Goal: Transaction & Acquisition: Purchase product/service

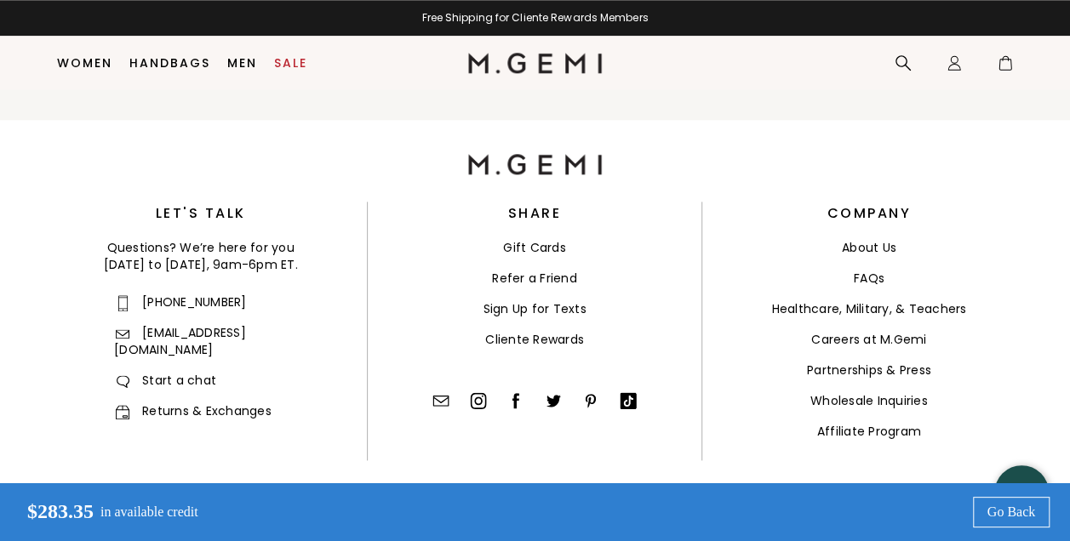
click at [228, 403] on link "Returns & Exchanges" at bounding box center [192, 411] width 157 height 17
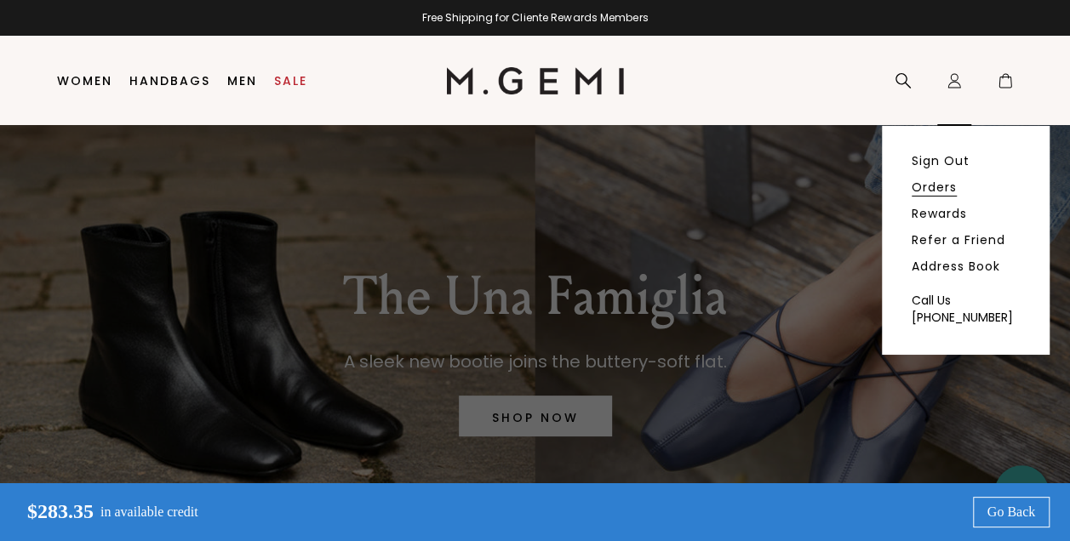
click at [940, 188] on link "Orders" at bounding box center [934, 187] width 45 height 15
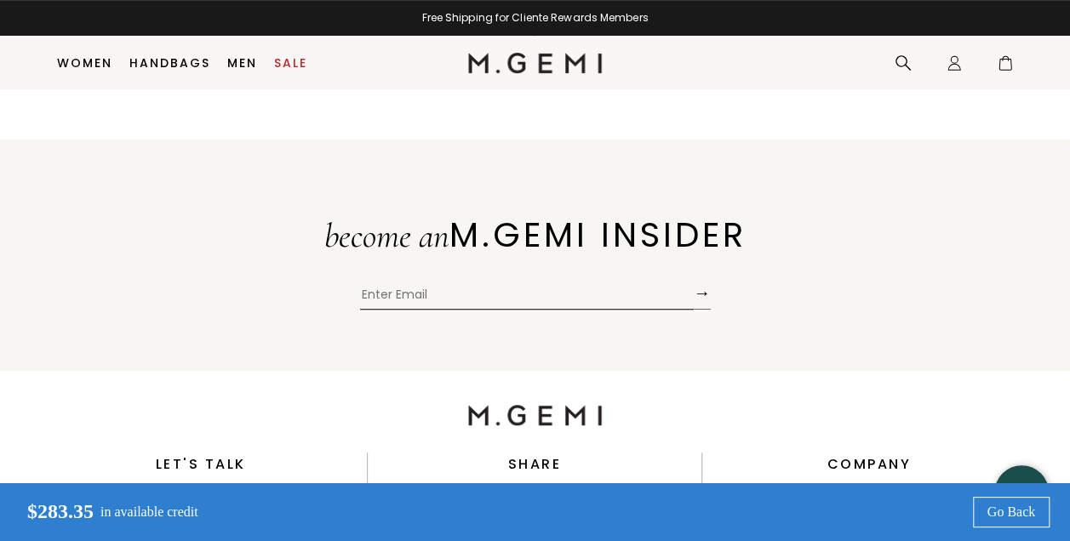
scroll to position [642, 0]
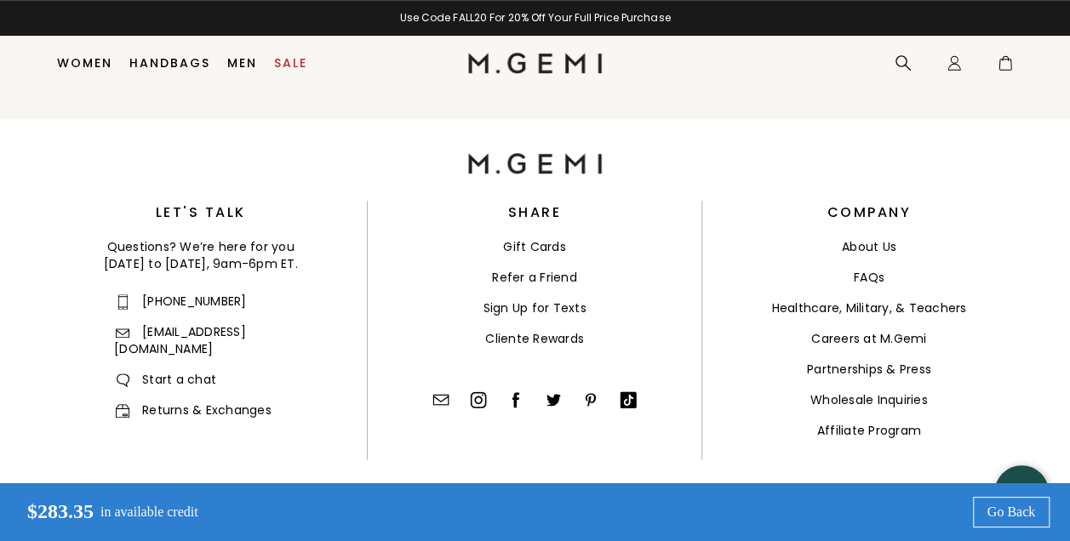
click at [245, 402] on link "Returns & Exchanges" at bounding box center [192, 410] width 157 height 17
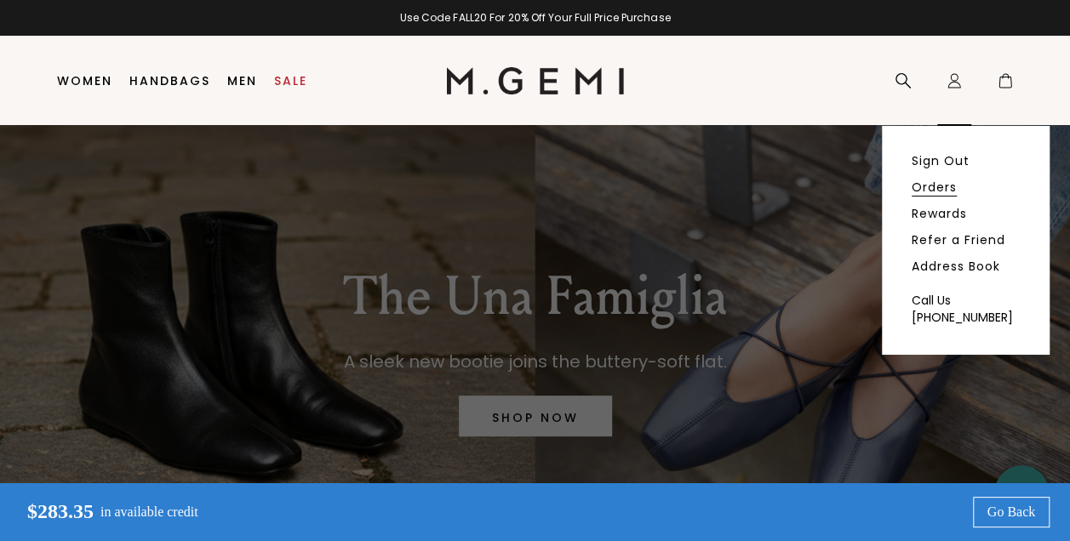
click at [942, 187] on link "Orders" at bounding box center [934, 187] width 45 height 15
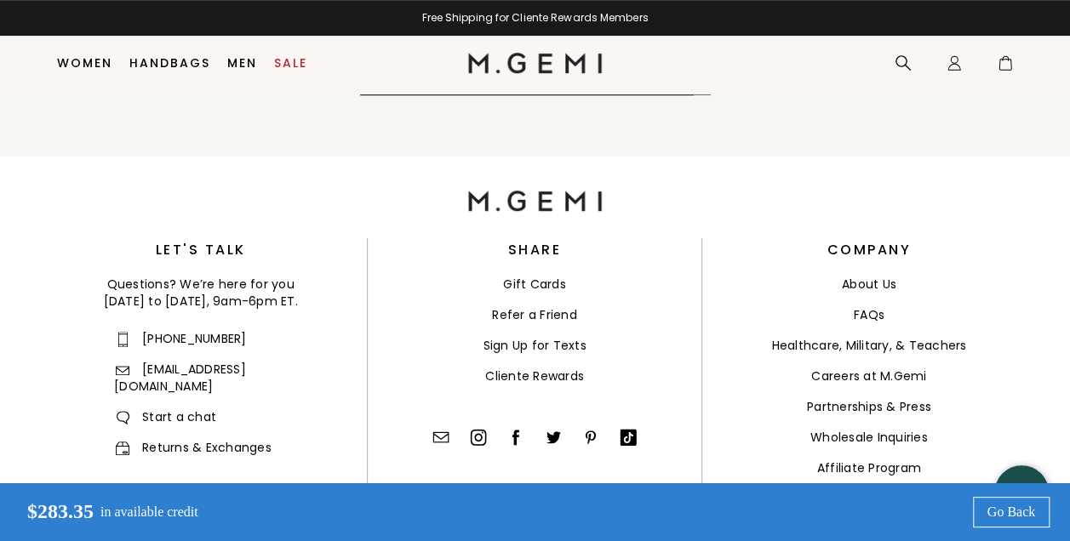
scroll to position [642, 0]
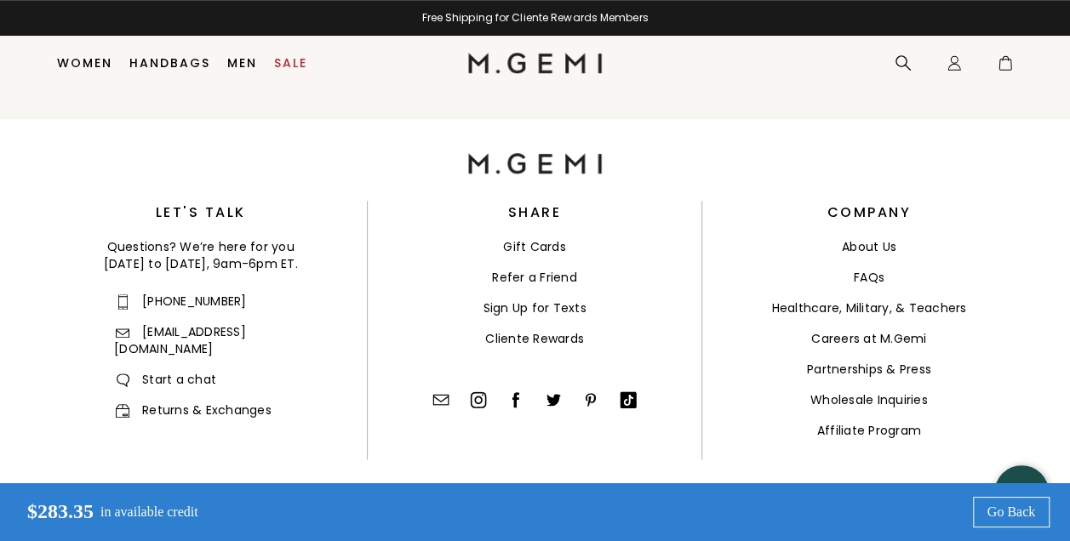
click at [213, 402] on link "Returns & Exchanges" at bounding box center [192, 410] width 157 height 17
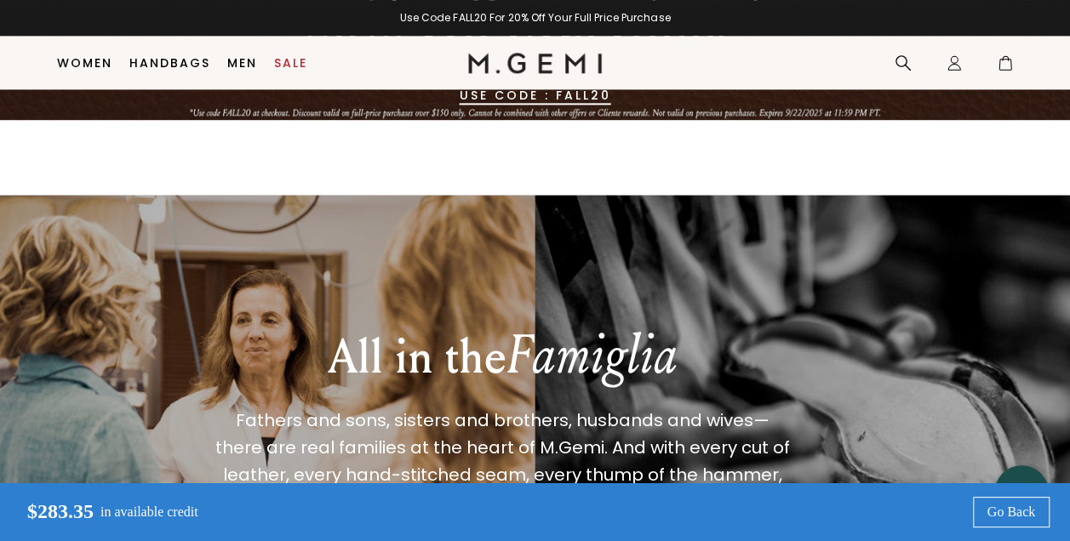
scroll to position [1090, 0]
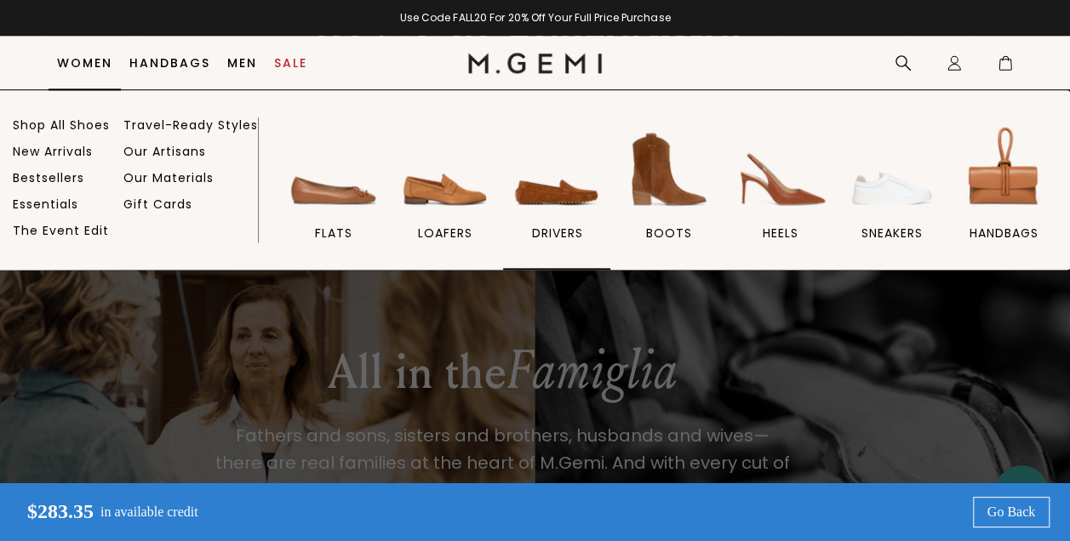
click at [570, 202] on img at bounding box center [556, 169] width 95 height 95
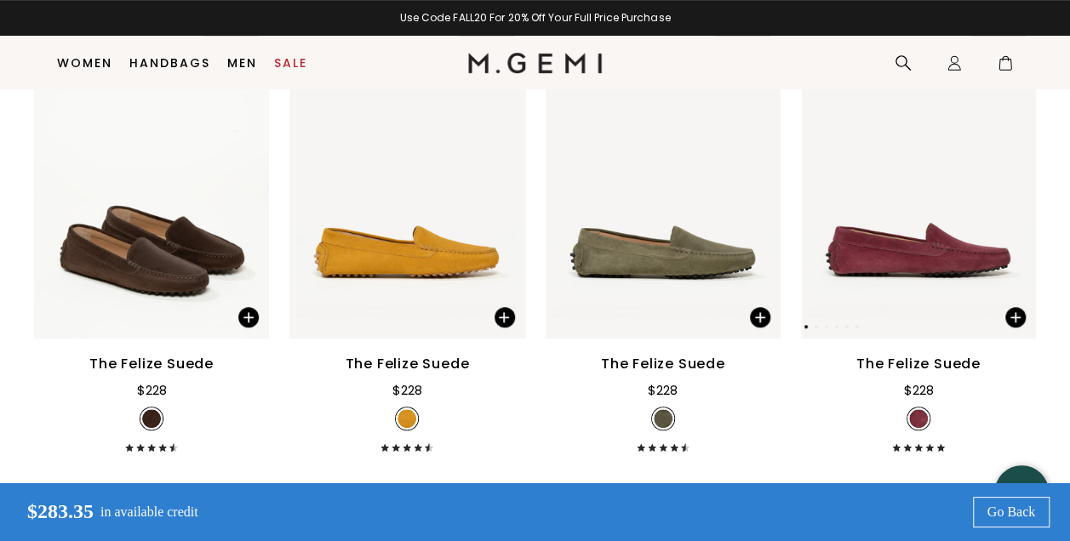
scroll to position [426, 0]
click at [445, 135] on img at bounding box center [406, 182] width 235 height 313
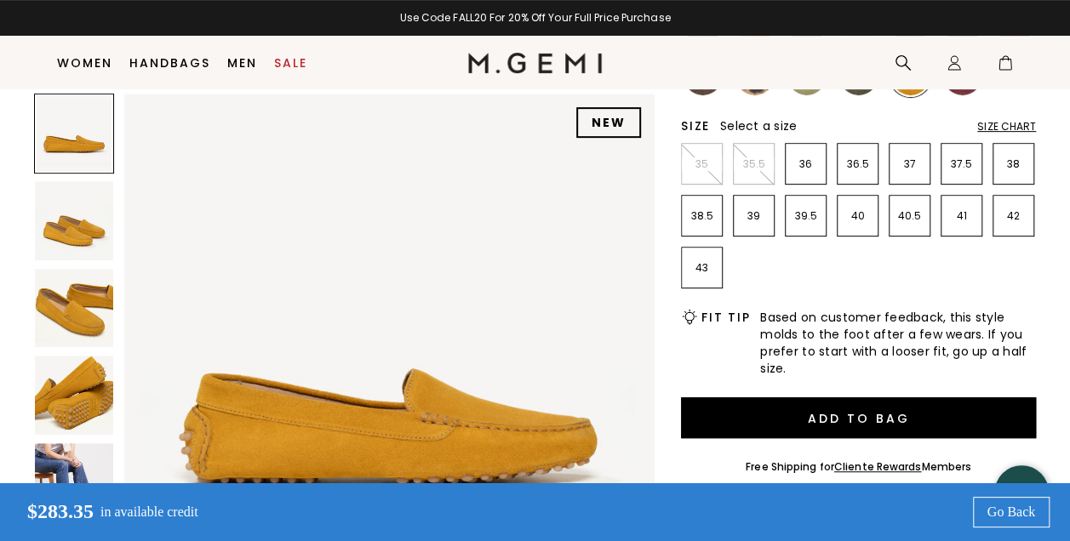
scroll to position [329, 0]
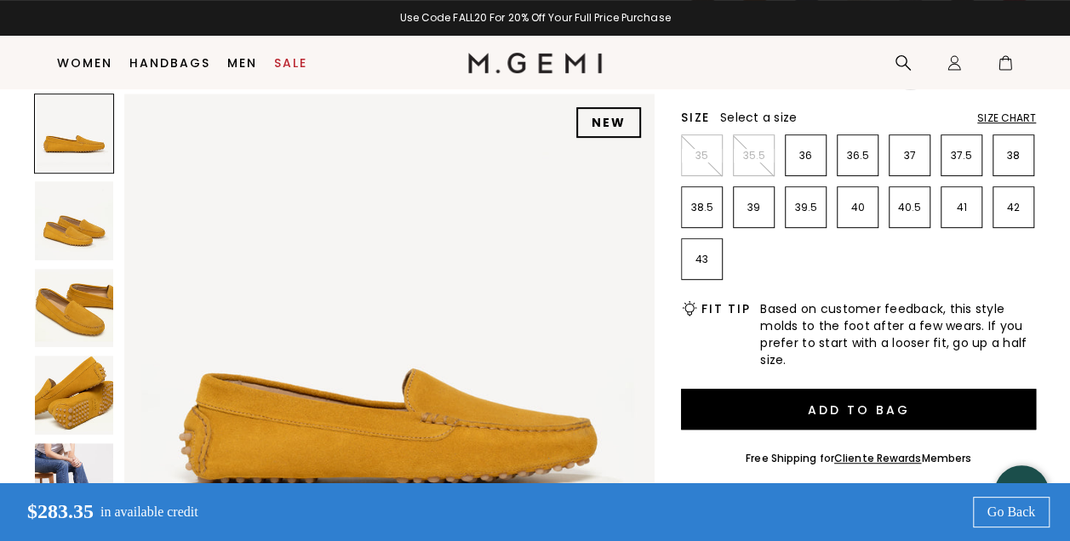
drag, startPoint x: 1074, startPoint y: 74, endPoint x: 1080, endPoint y: 127, distance: 53.0
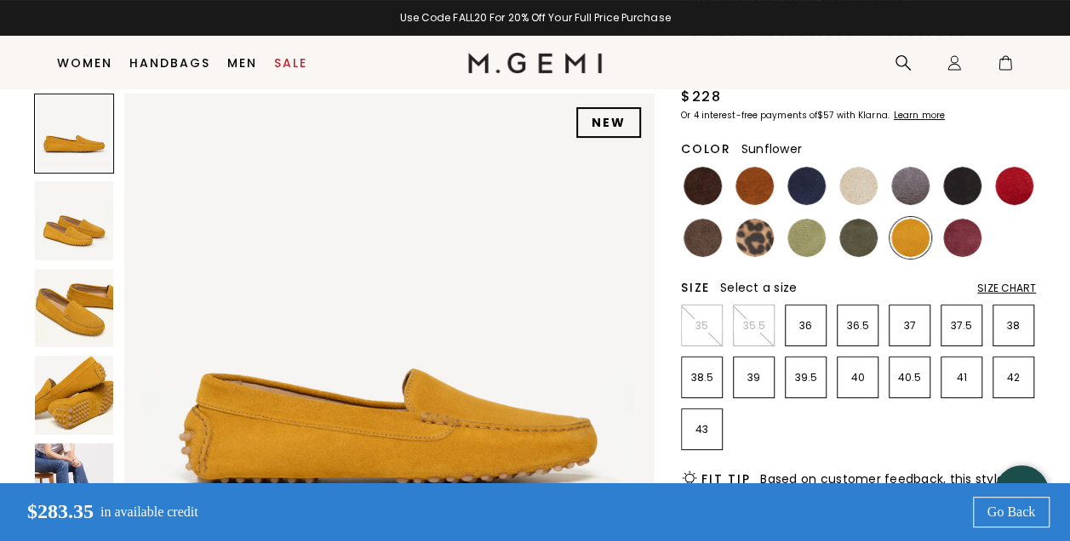
scroll to position [154, 0]
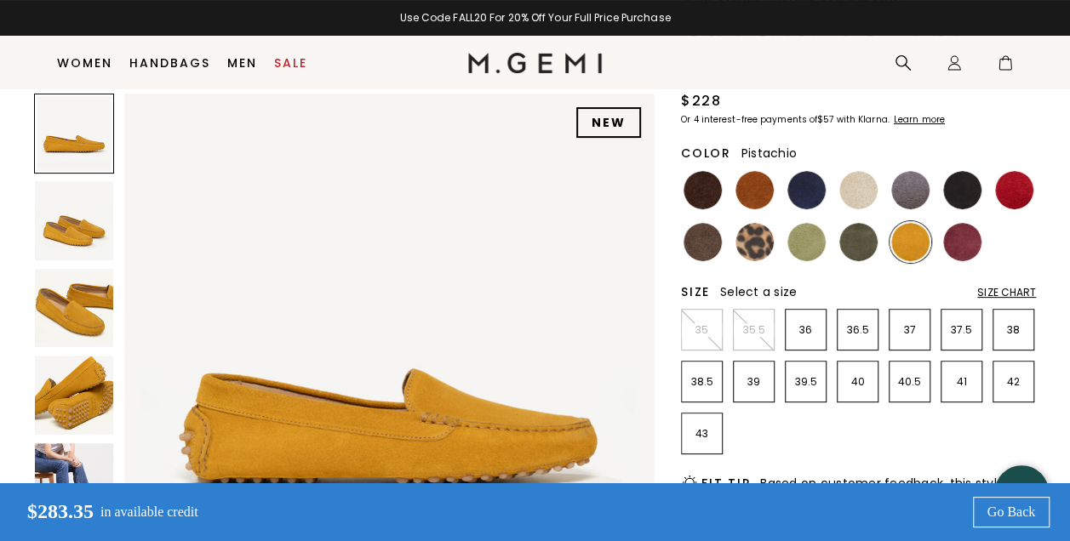
click at [809, 245] on img at bounding box center [806, 242] width 38 height 38
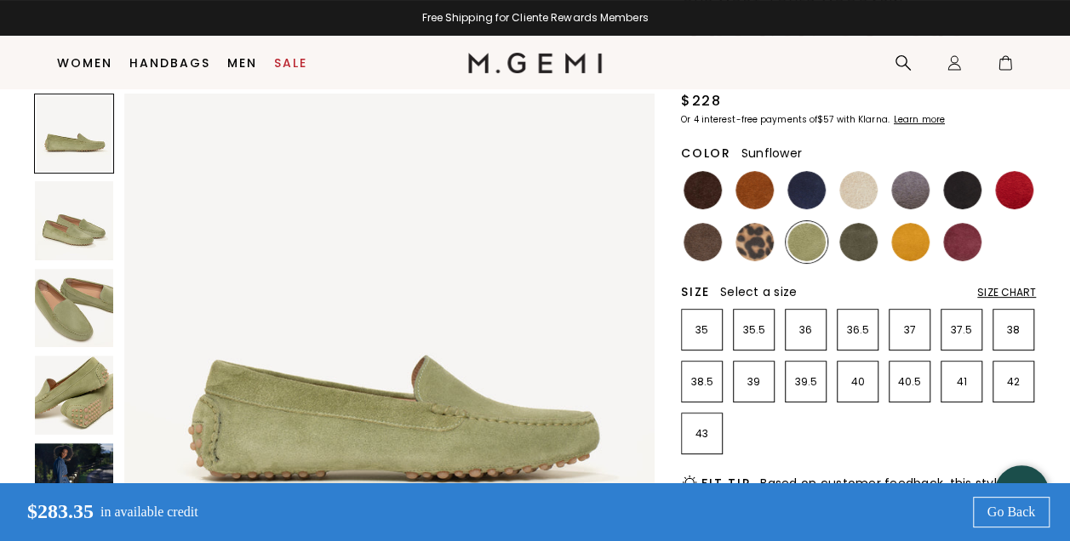
click at [920, 232] on img at bounding box center [910, 242] width 38 height 38
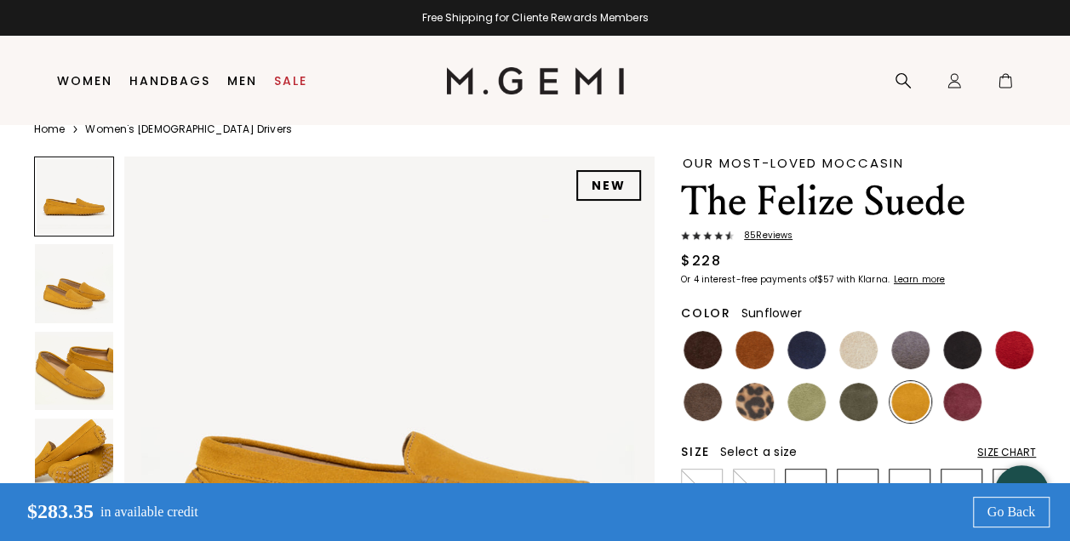
scroll to position [36, 0]
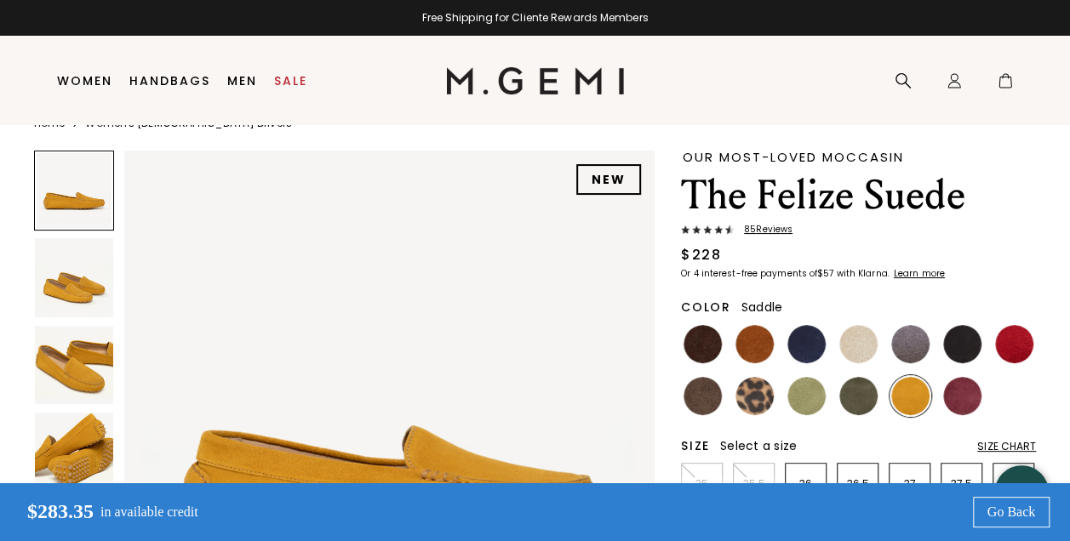
click at [759, 344] on img at bounding box center [755, 344] width 38 height 38
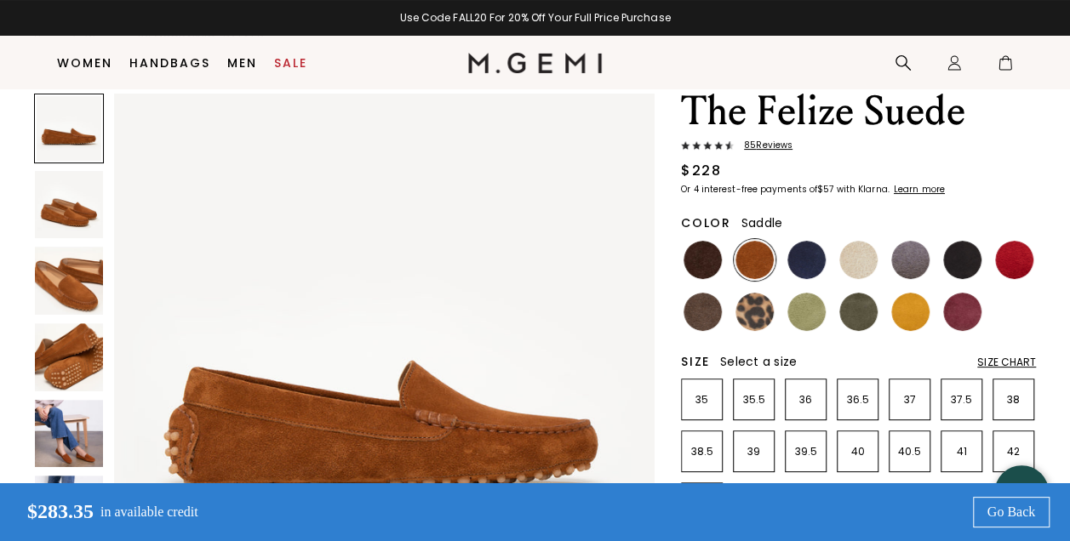
scroll to position [89, 0]
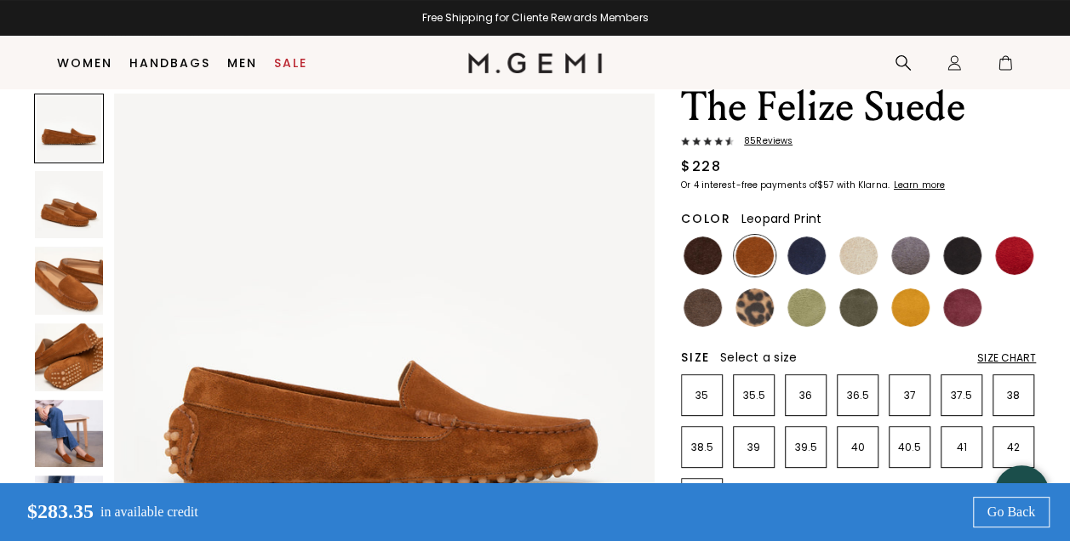
click at [763, 306] on img at bounding box center [755, 308] width 38 height 38
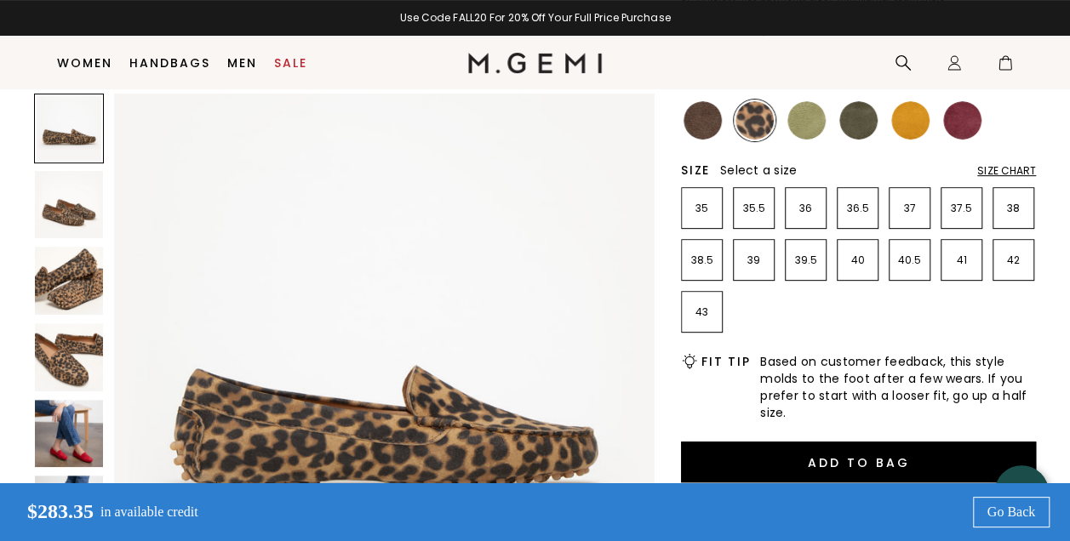
scroll to position [439, 0]
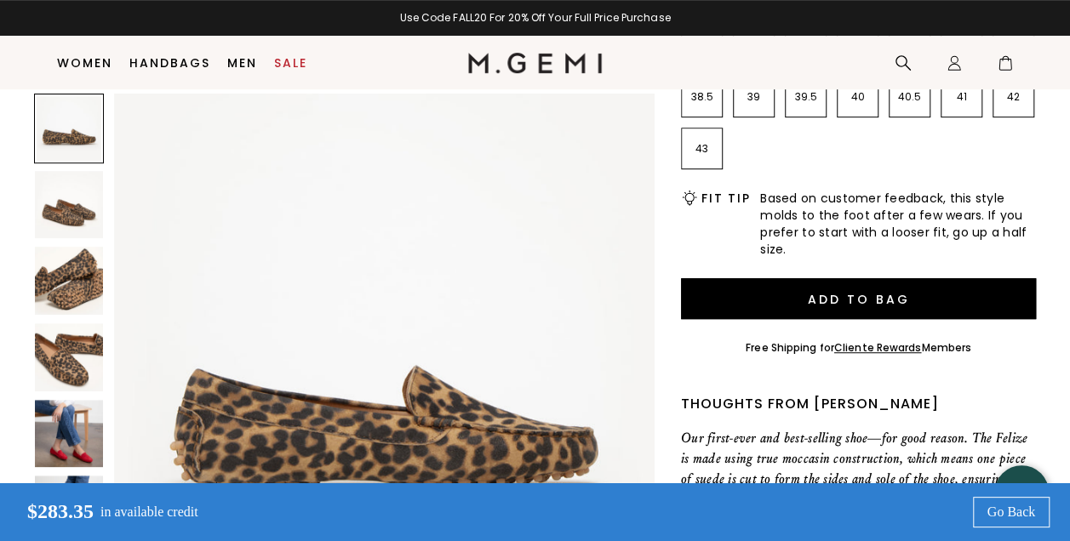
click at [70, 367] on img at bounding box center [69, 358] width 68 height 68
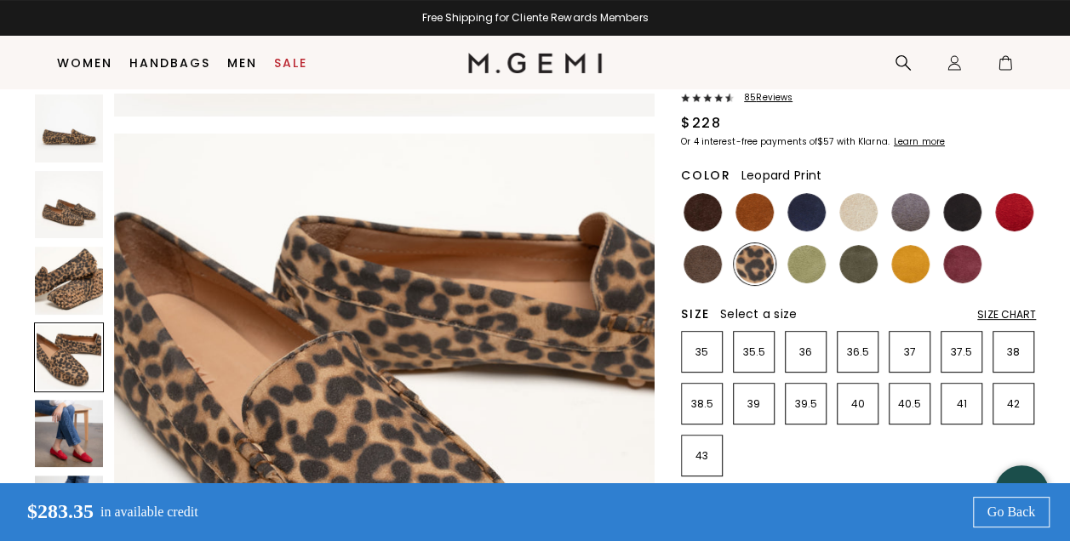
scroll to position [111, 0]
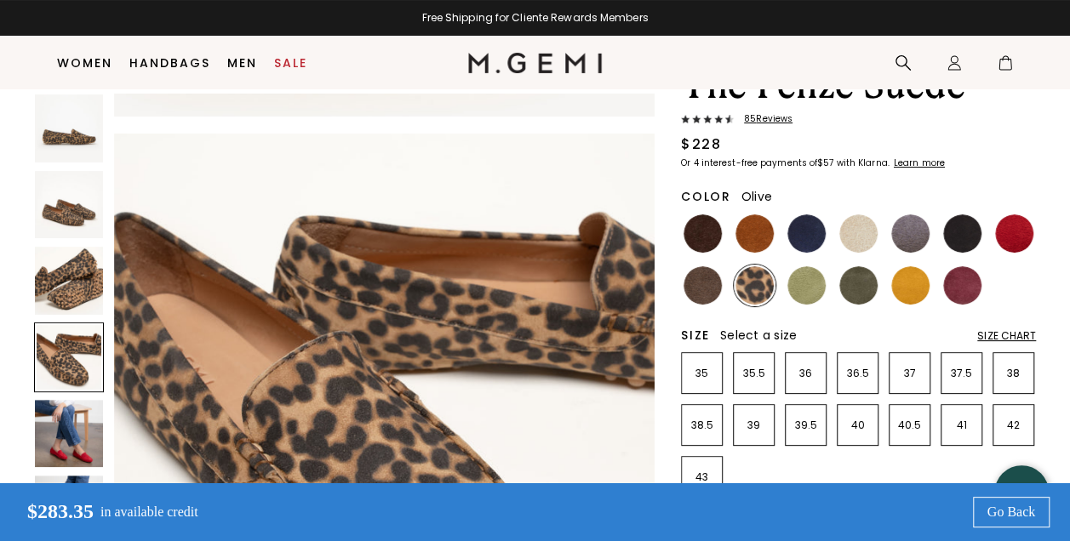
click at [856, 283] on img at bounding box center [858, 285] width 38 height 38
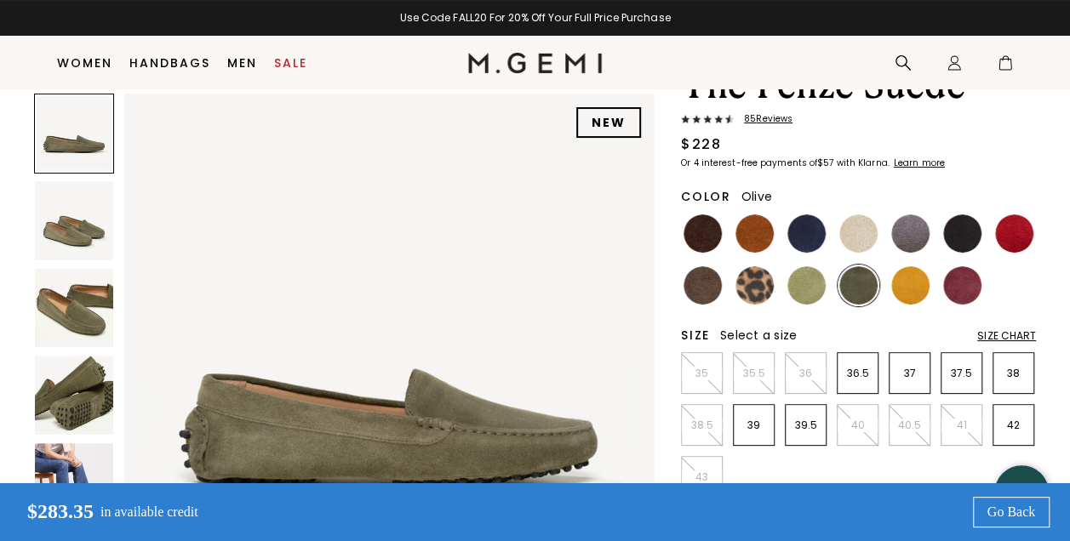
click at [90, 321] on img at bounding box center [74, 308] width 78 height 78
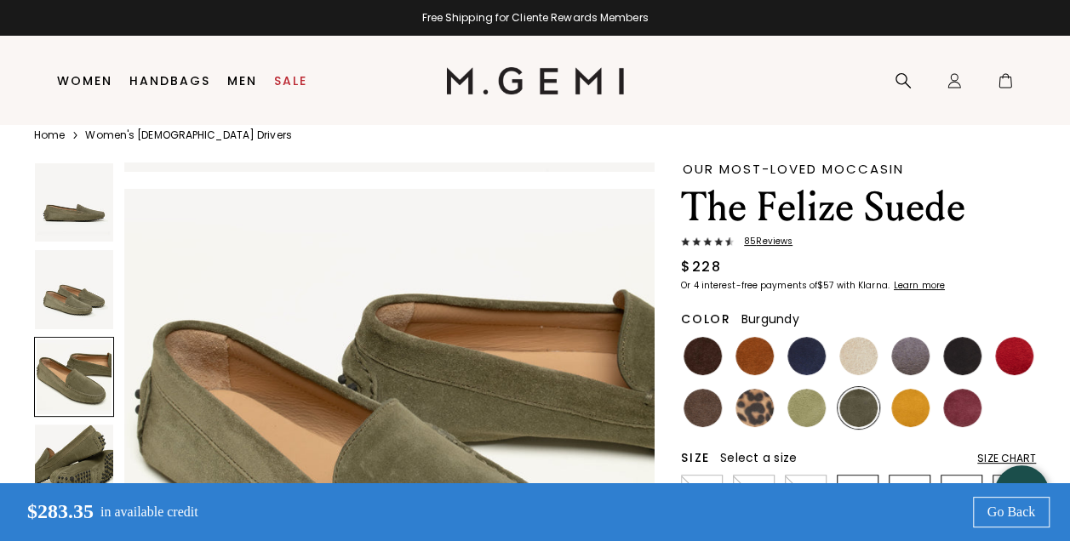
scroll to position [36, 0]
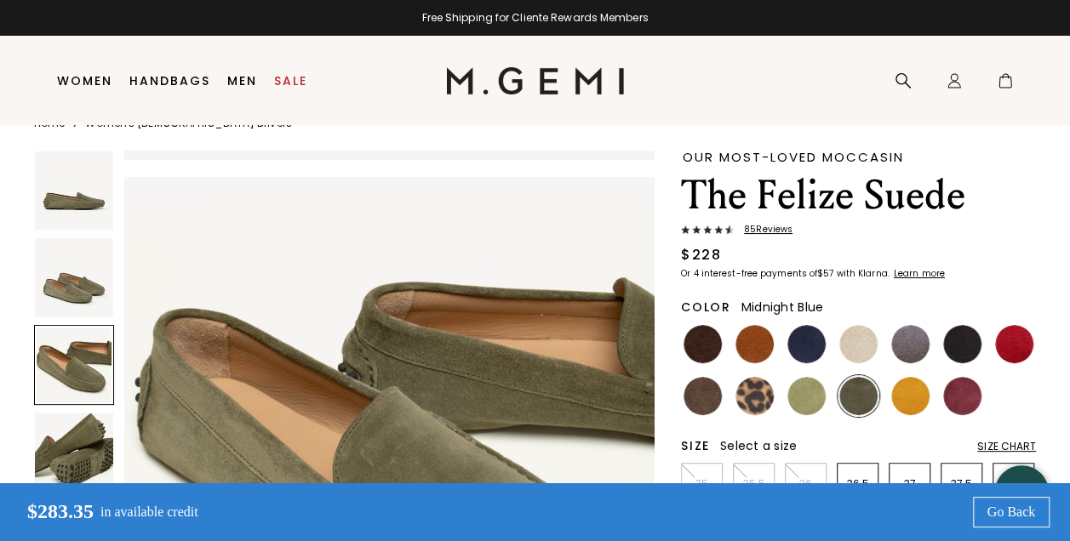
click at [814, 345] on img at bounding box center [806, 344] width 38 height 38
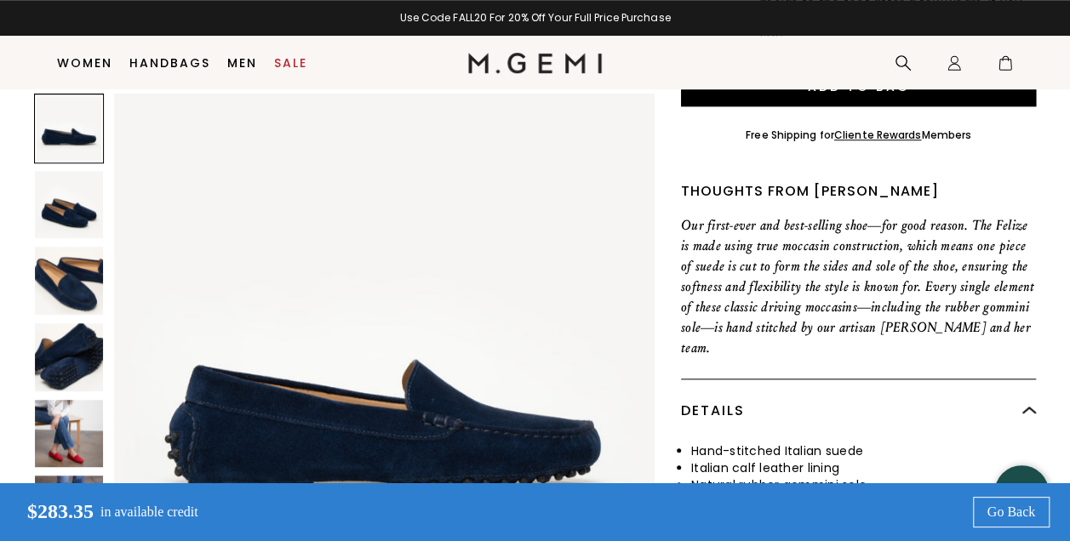
scroll to position [679, 0]
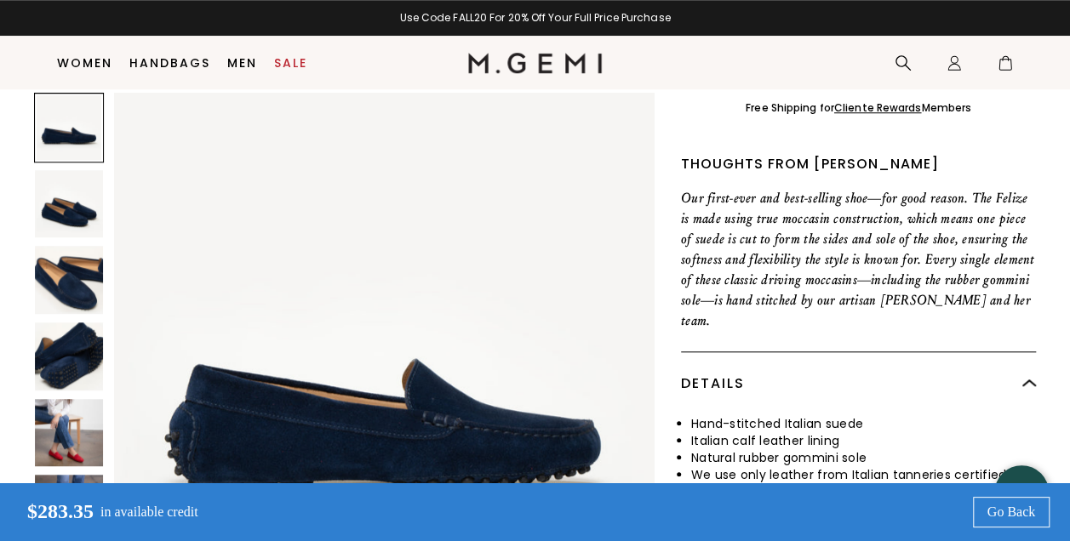
click at [77, 402] on img at bounding box center [69, 433] width 68 height 68
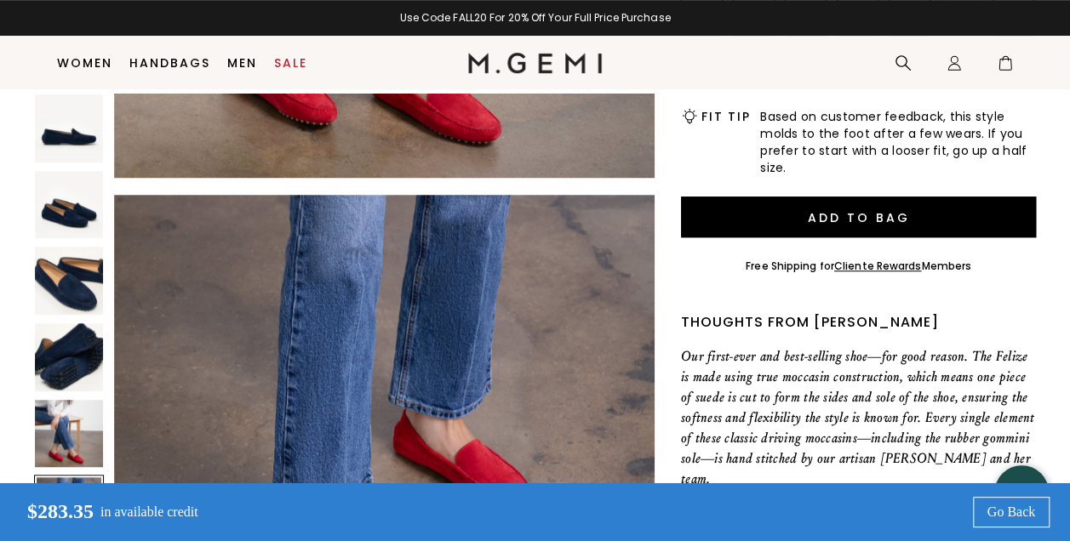
scroll to position [0, 0]
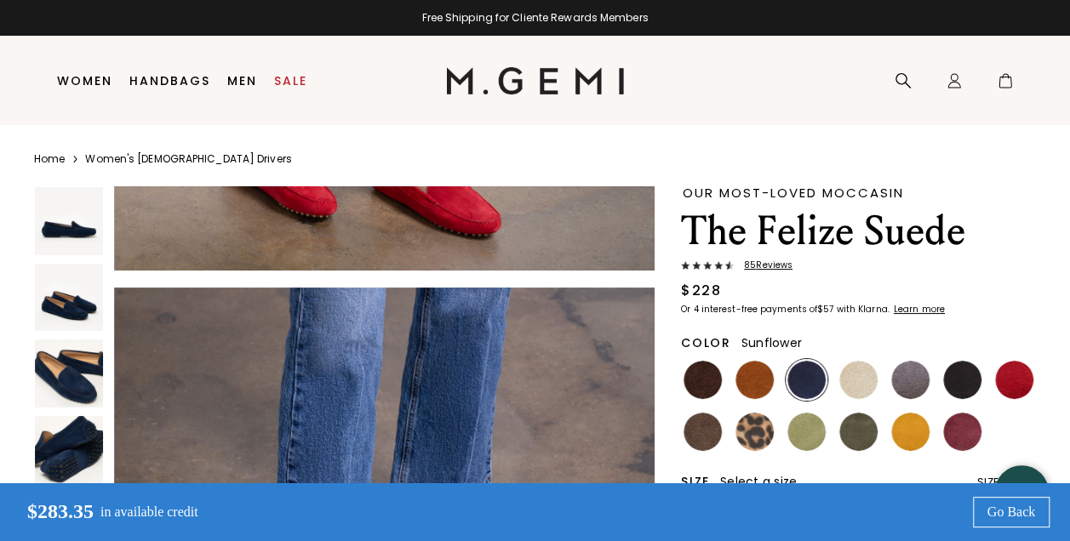
click at [911, 426] on img at bounding box center [910, 432] width 38 height 38
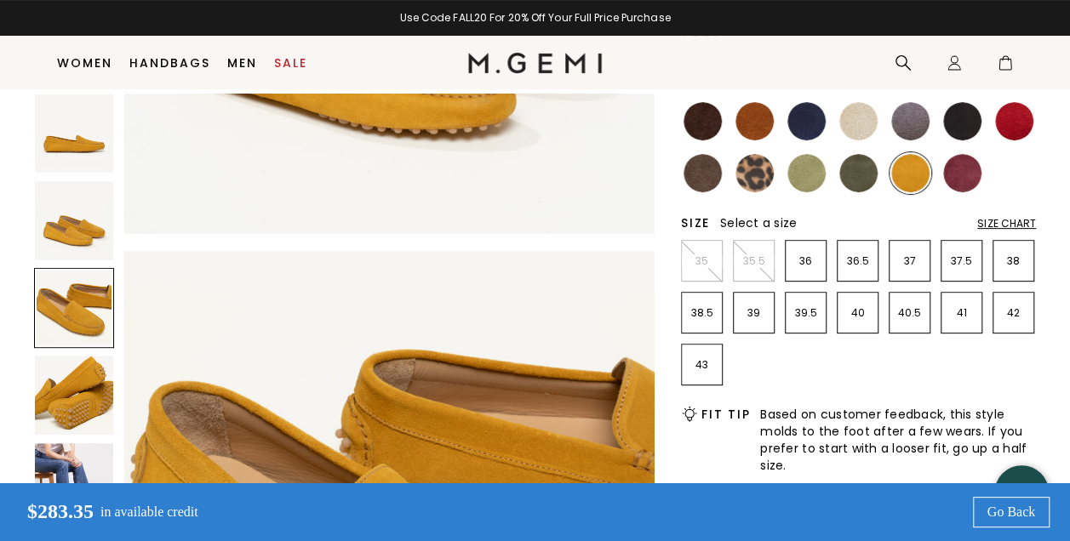
scroll to position [220, 0]
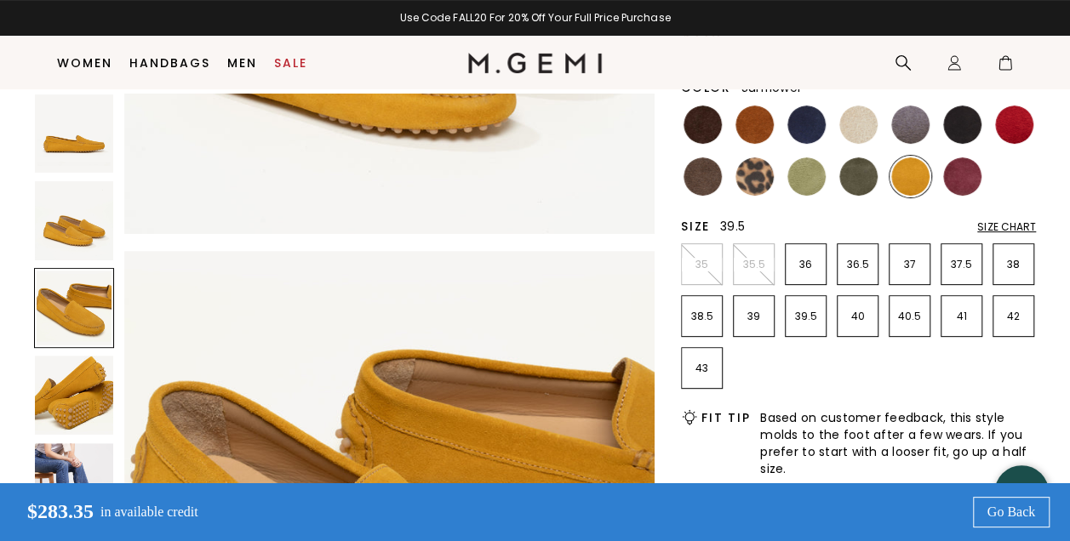
click at [809, 313] on p "39.5" at bounding box center [806, 317] width 40 height 14
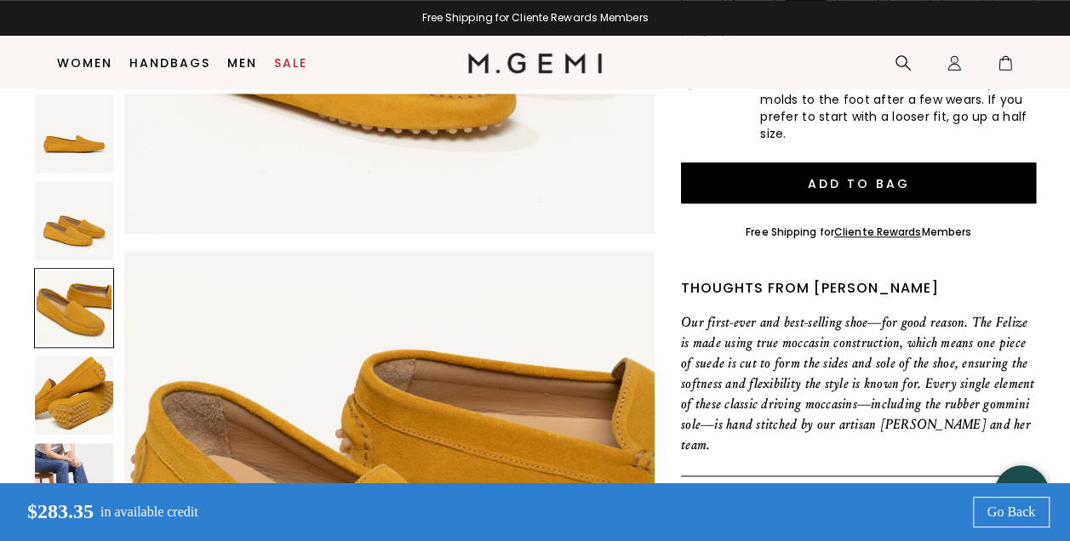
scroll to position [560, 0]
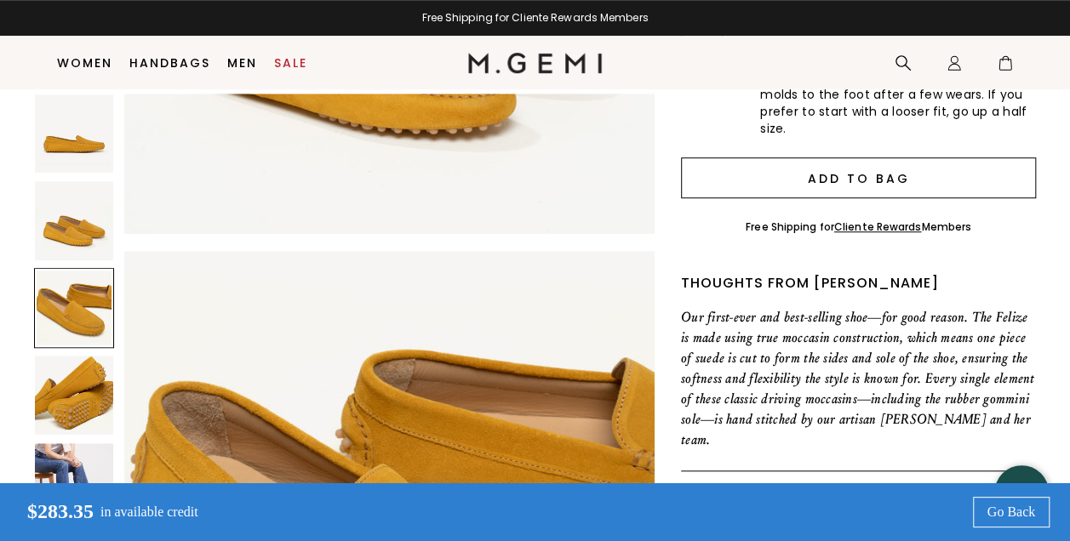
click at [865, 178] on button "Add to Bag" at bounding box center [858, 177] width 355 height 41
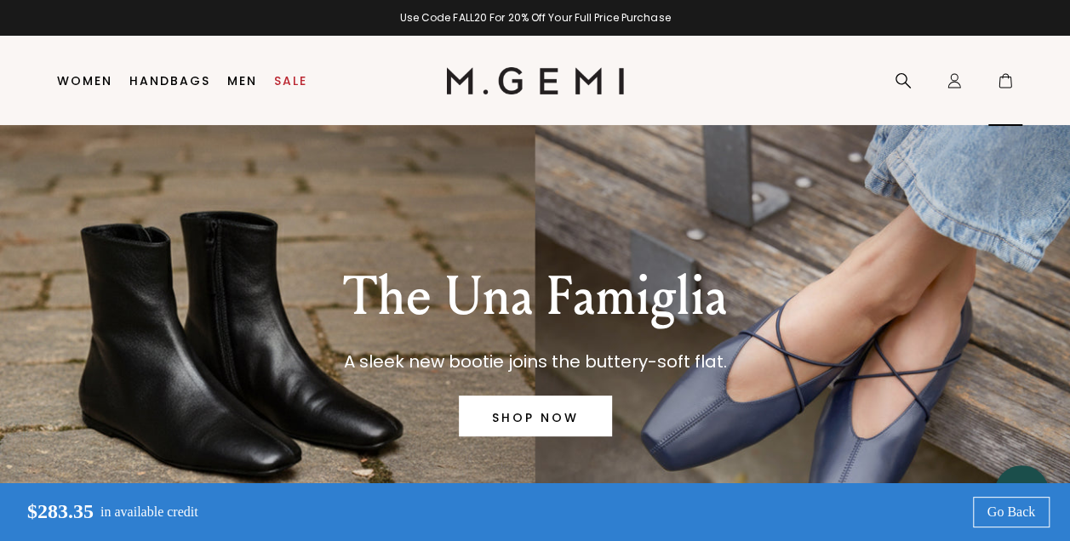
click at [1004, 88] on icon at bounding box center [1005, 82] width 12 height 11
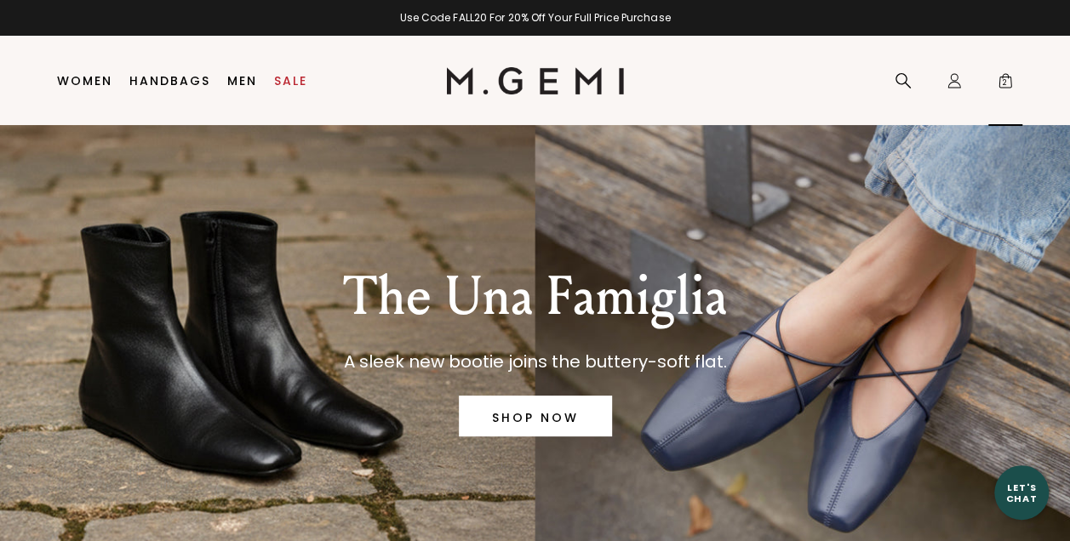
click at [1006, 76] on span "2" at bounding box center [1005, 84] width 17 height 17
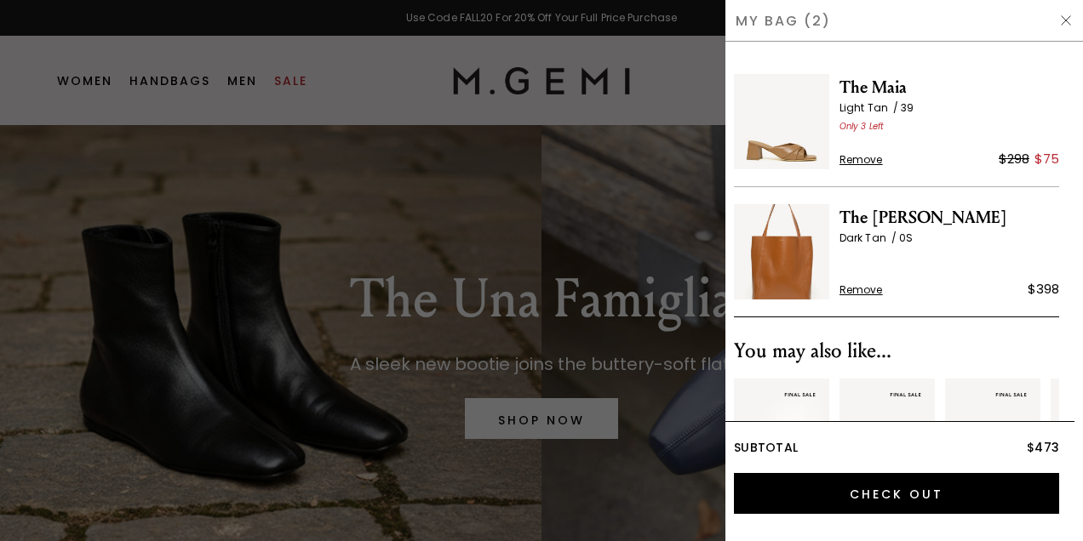
click at [793, 136] on img at bounding box center [781, 121] width 95 height 95
click at [1068, 15] on img at bounding box center [1066, 21] width 14 height 14
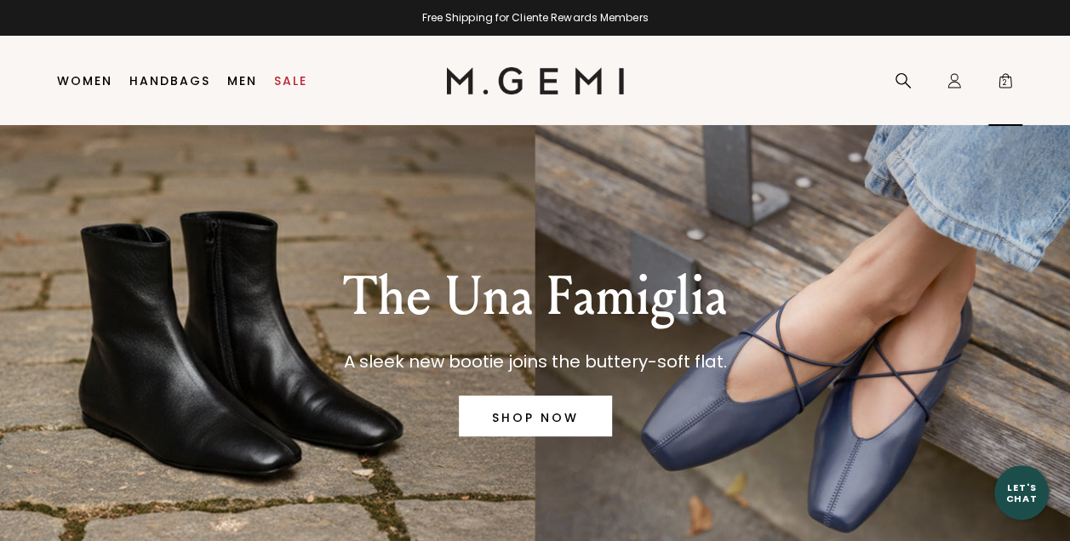
click at [1006, 77] on span "2" at bounding box center [1005, 84] width 17 height 17
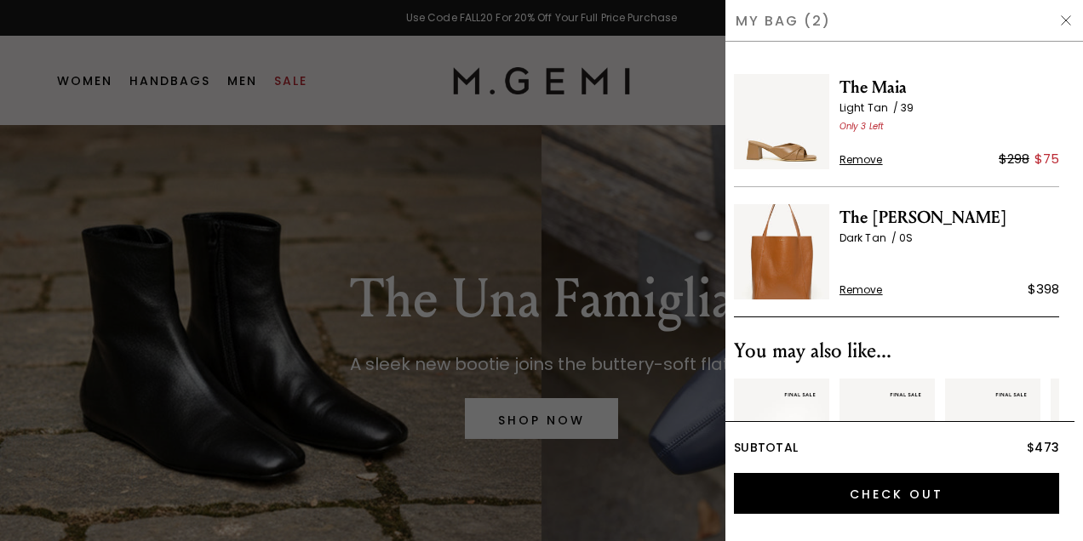
click at [858, 157] on span "Remove" at bounding box center [860, 160] width 43 height 14
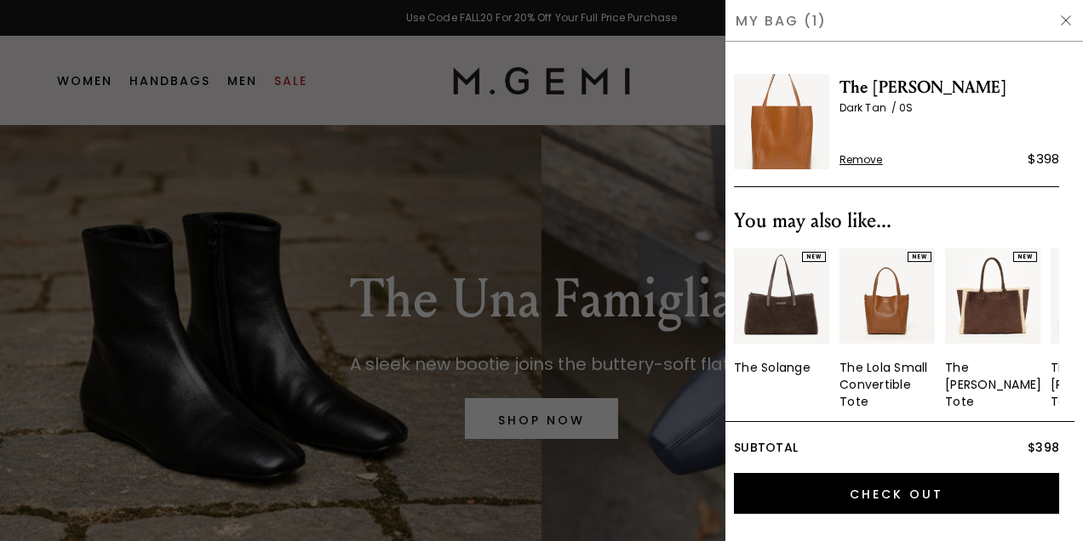
click at [1053, 18] on div "My Bag (1)" at bounding box center [904, 21] width 358 height 42
click at [1069, 18] on img at bounding box center [1066, 21] width 14 height 14
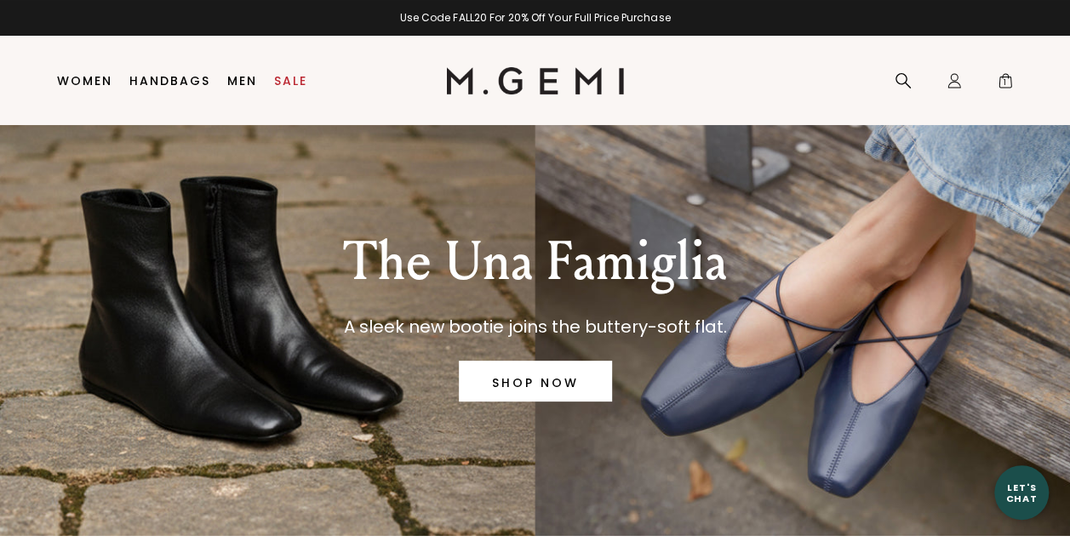
scroll to position [36, 0]
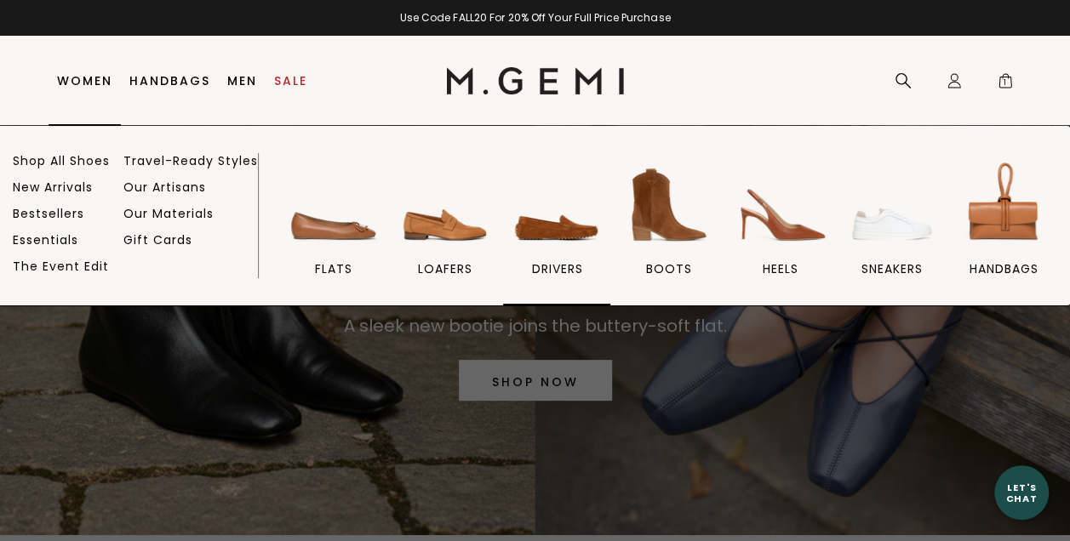
click at [553, 219] on img at bounding box center [556, 204] width 95 height 95
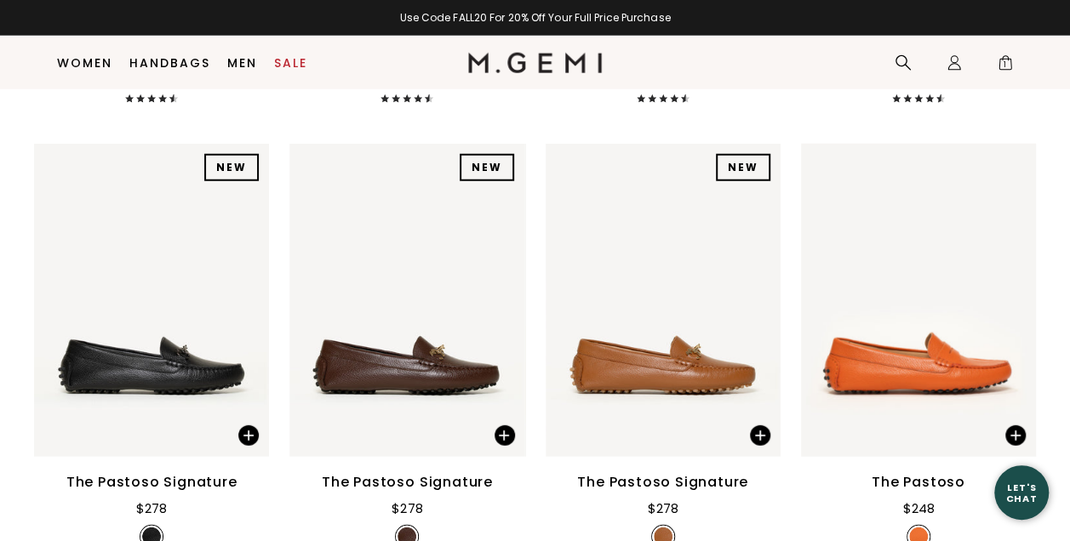
scroll to position [2125, 0]
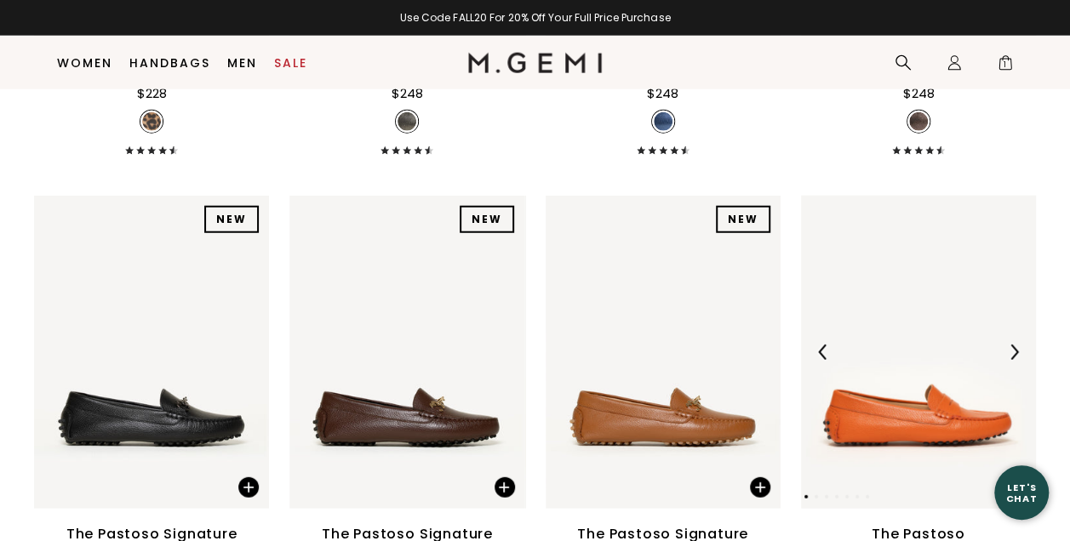
click at [882, 305] on img at bounding box center [918, 352] width 235 height 313
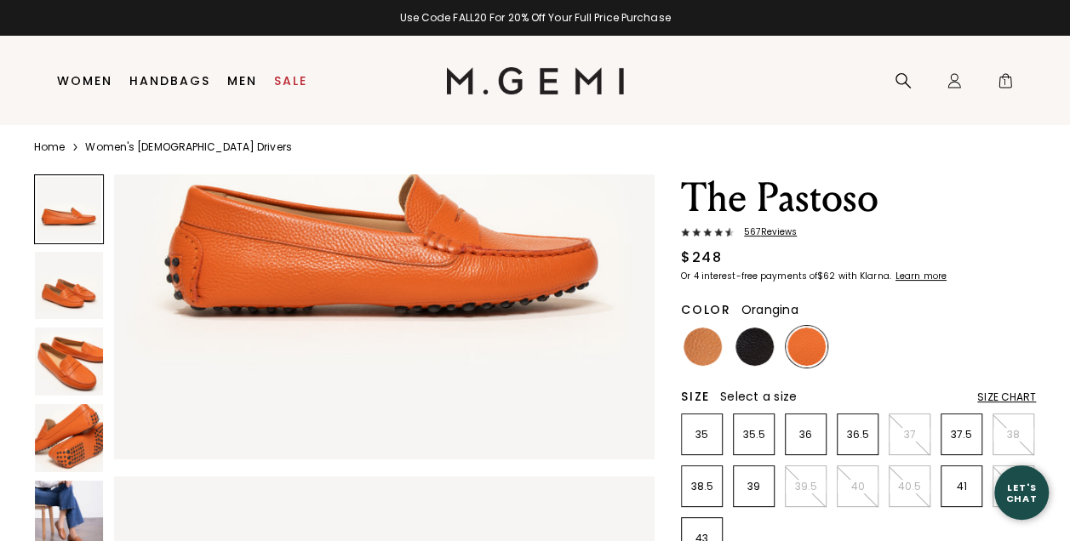
scroll to position [7, 0]
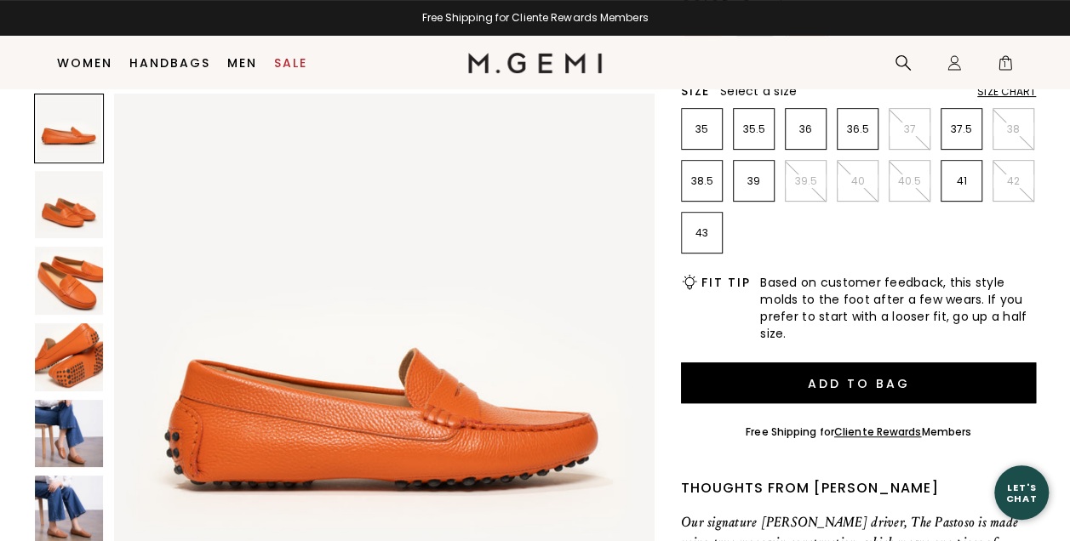
scroll to position [226, 0]
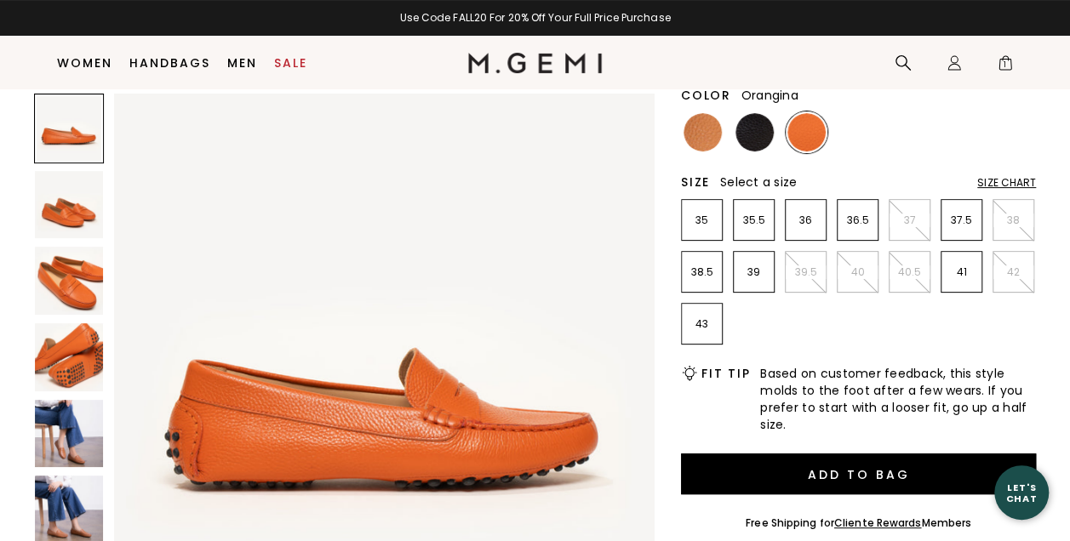
scroll to position [226, 0]
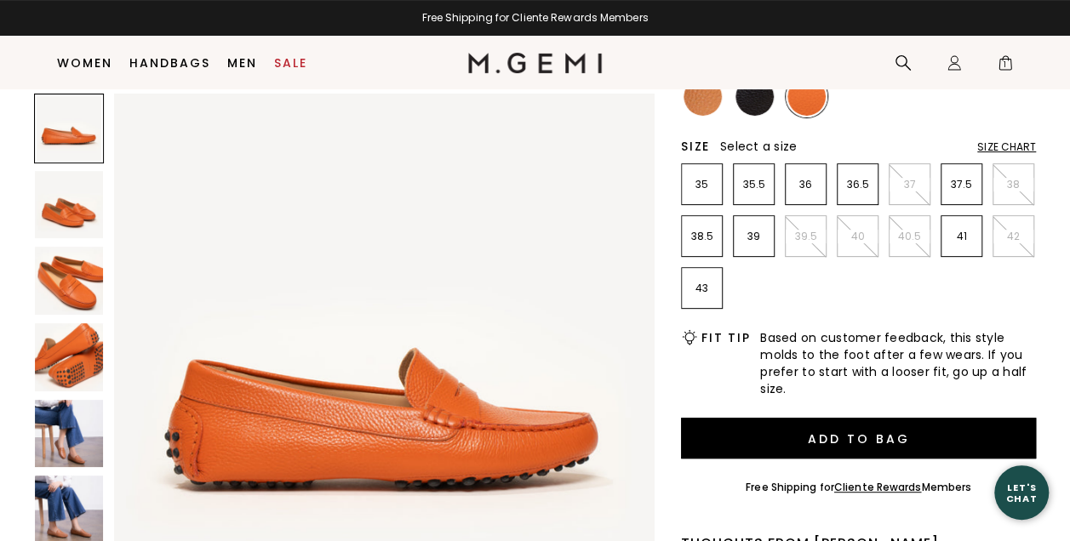
click at [1022, 140] on div "Size Chart" at bounding box center [1006, 147] width 59 height 14
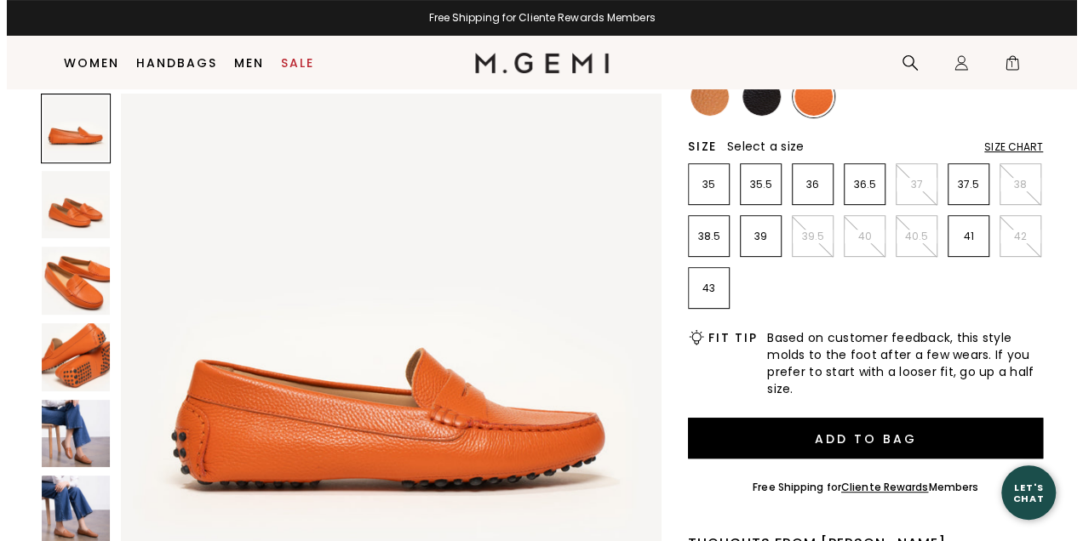
scroll to position [0, 0]
